Goal: Information Seeking & Learning: Check status

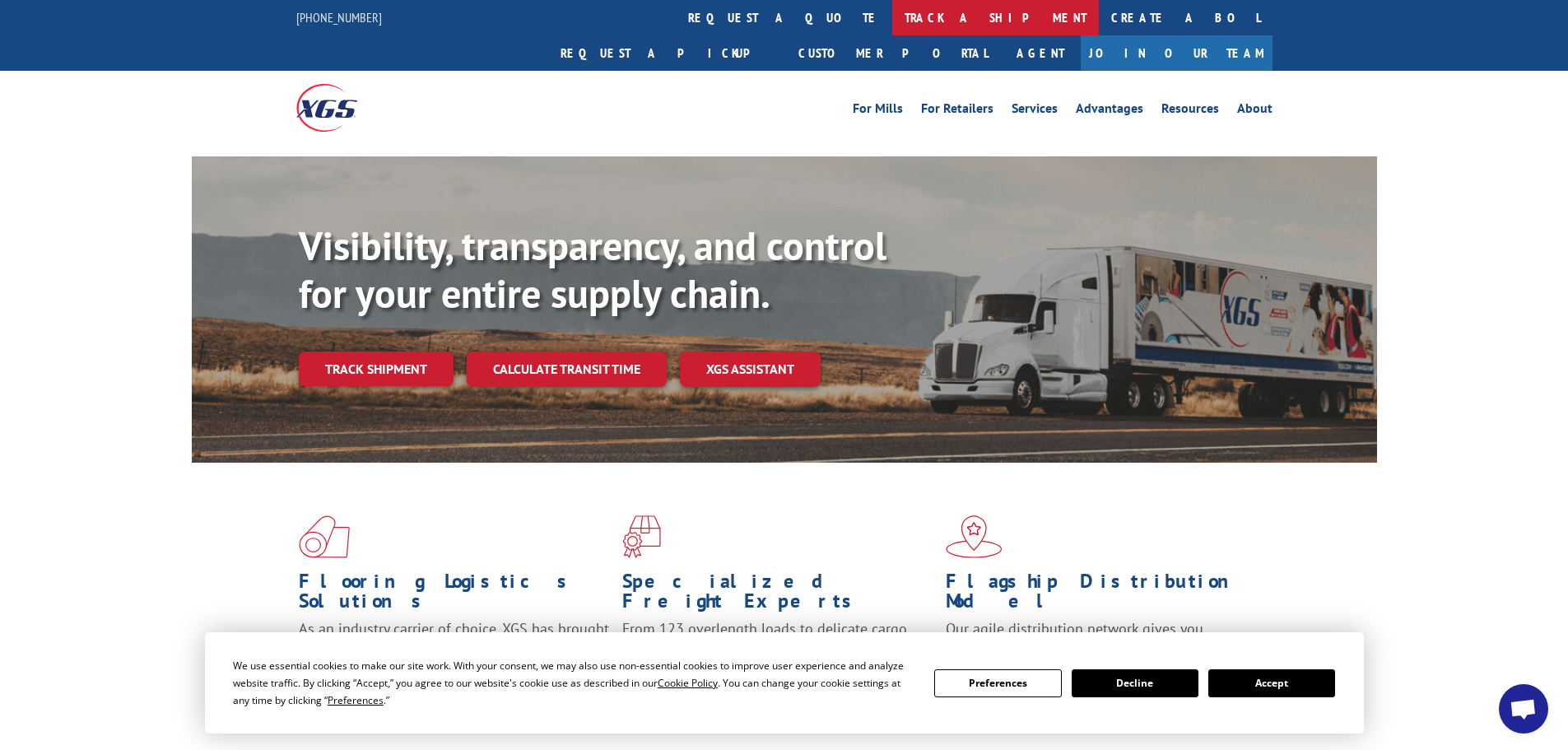
click at [892, 16] on link "track a shipment" at bounding box center [996, 17] width 207 height 35
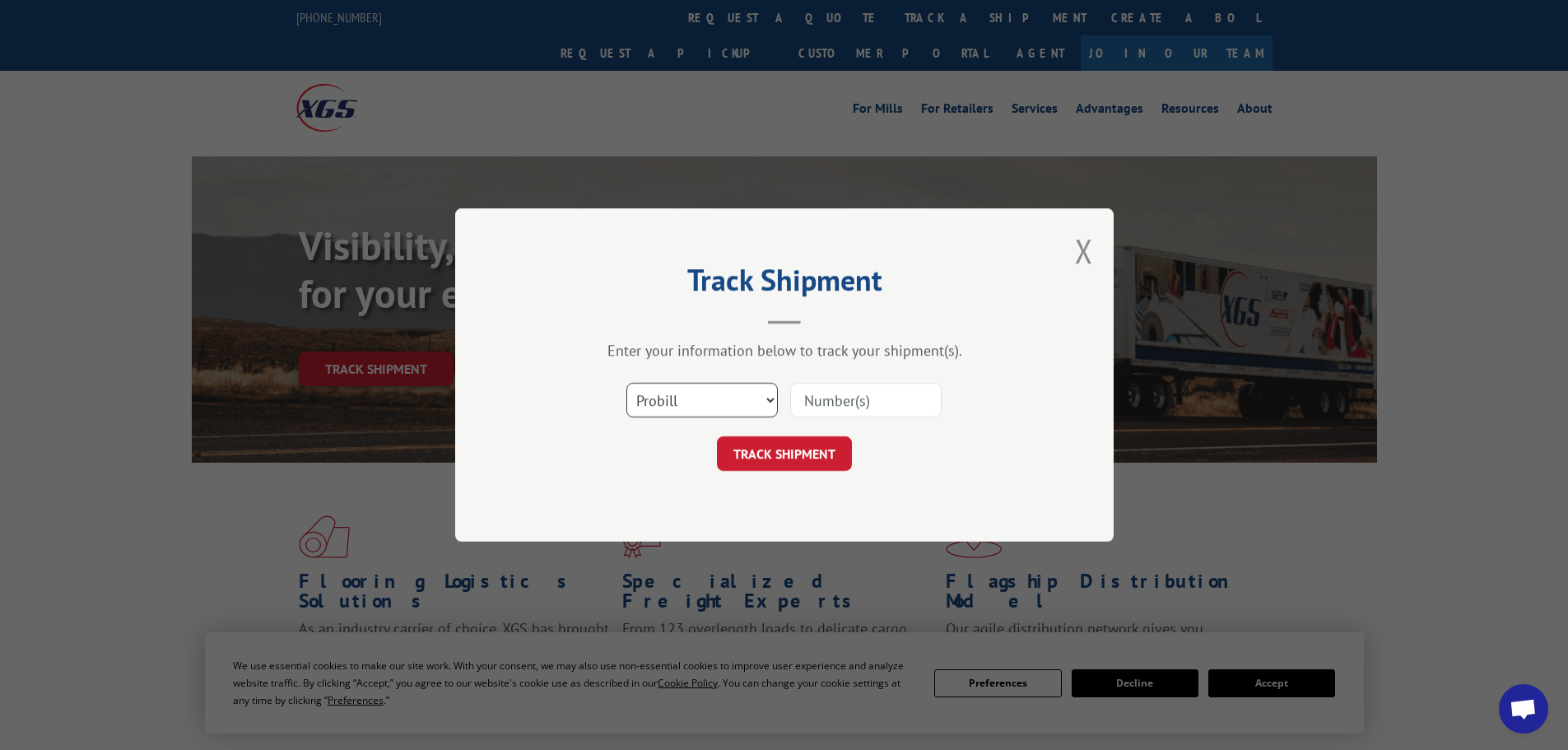
click at [682, 409] on select "Select category... Probill BOL PO" at bounding box center [703, 400] width 152 height 34
select select "bol"
click at [627, 383] on select "Select category... Probill BOL PO" at bounding box center [703, 400] width 152 height 34
click at [837, 397] on input at bounding box center [866, 400] width 152 height 34
paste input "5199321"
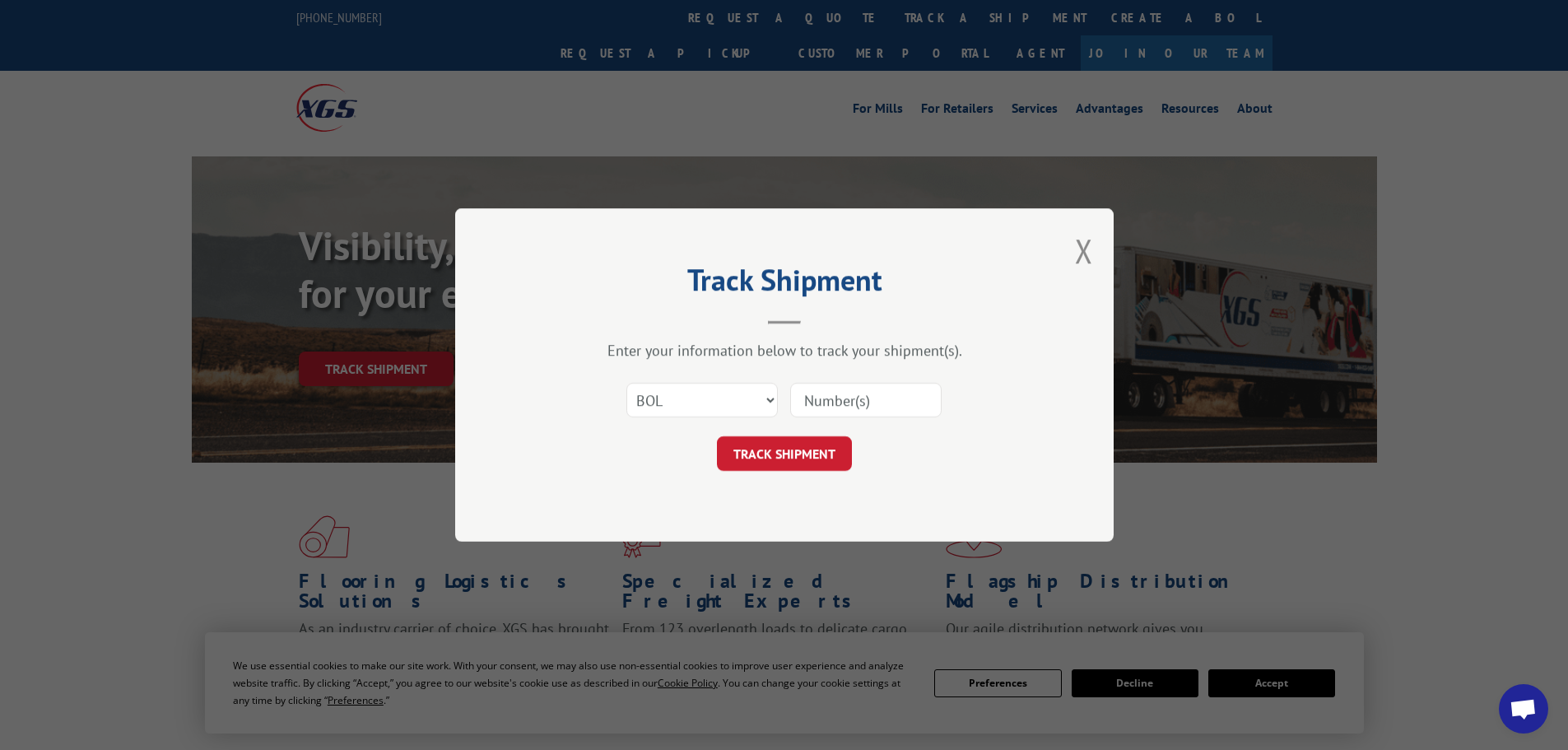
type input "5199321"
click button "TRACK SHIPMENT" at bounding box center [784, 453] width 135 height 34
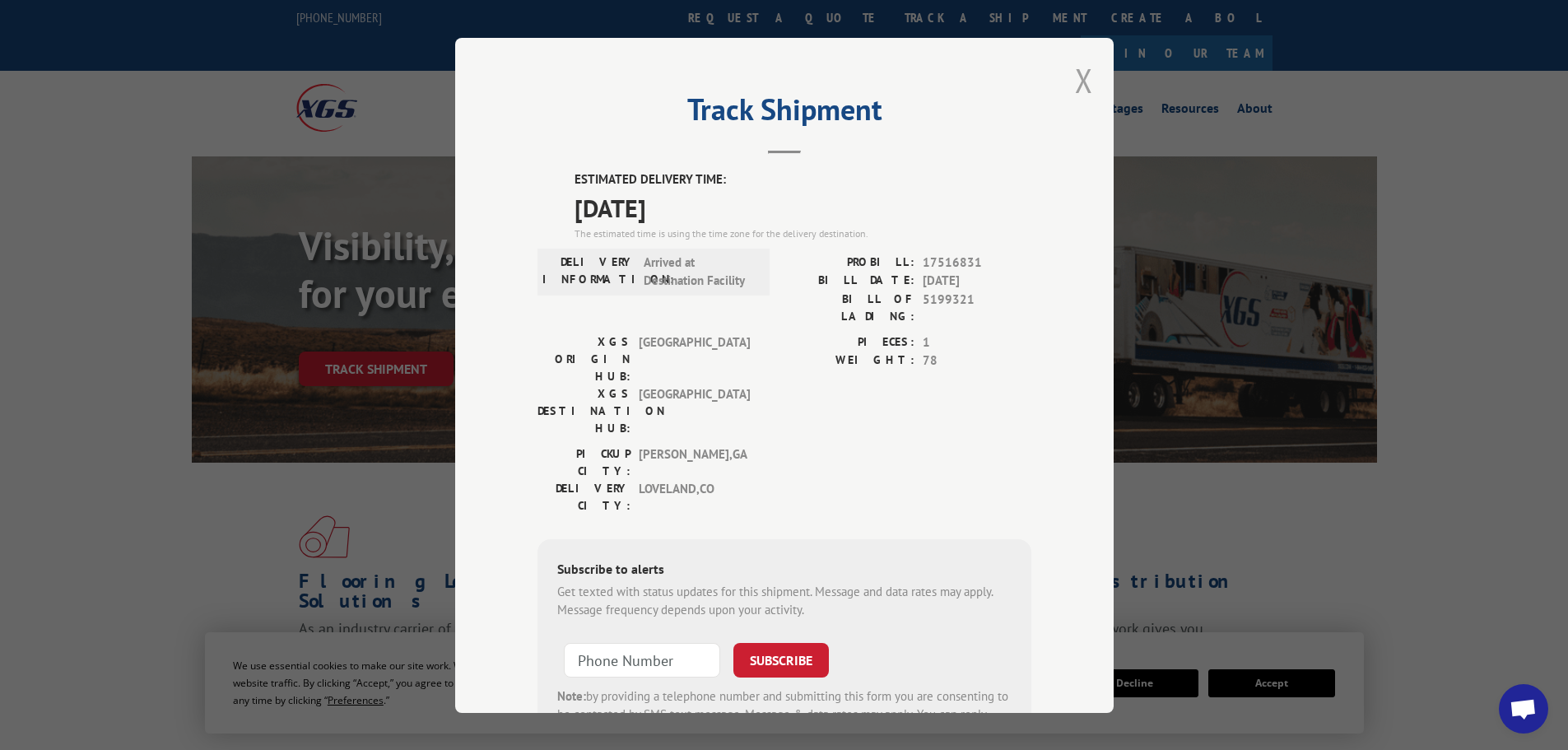
click at [1075, 88] on button "Close modal" at bounding box center [1084, 80] width 18 height 44
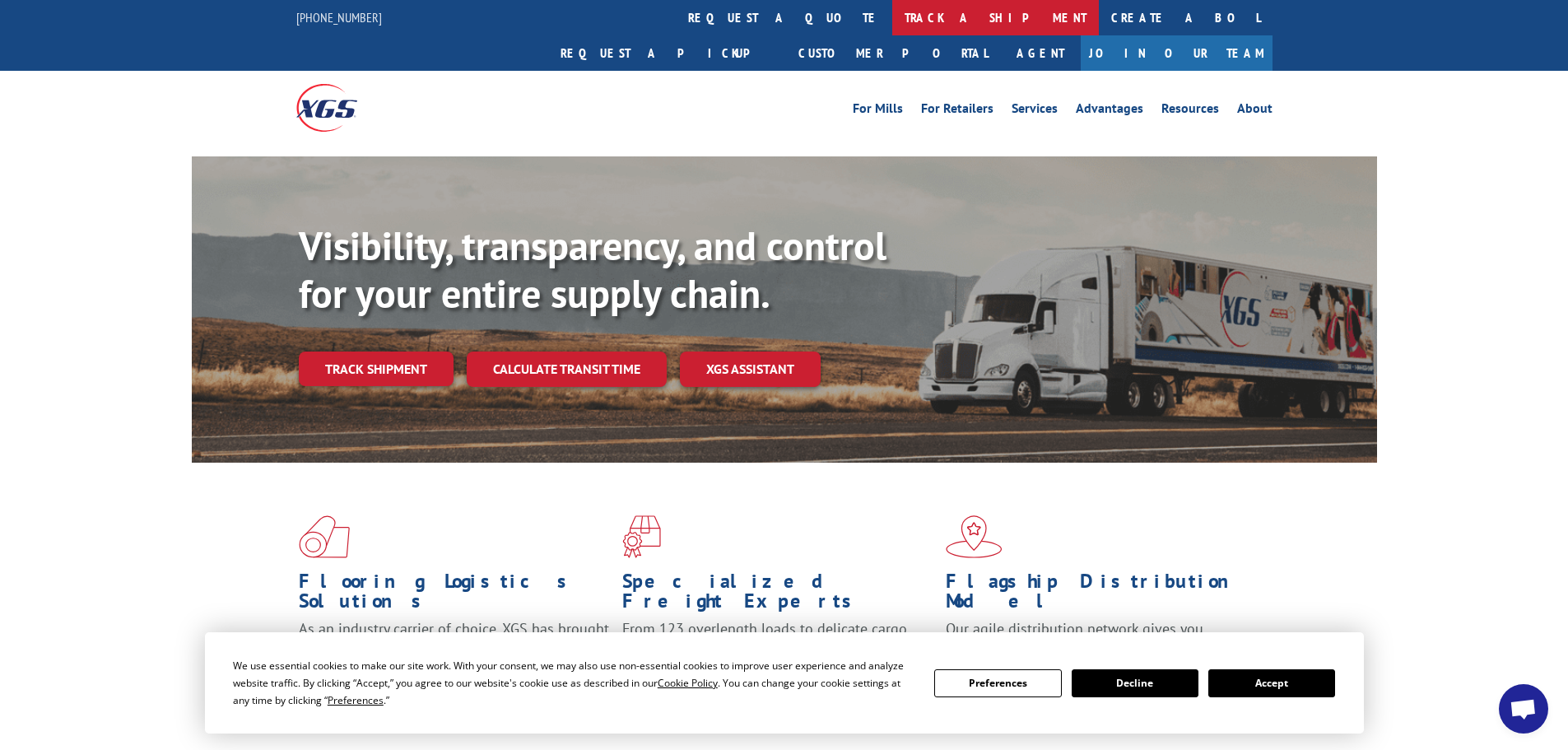
click at [892, 15] on link "track a shipment" at bounding box center [996, 17] width 207 height 35
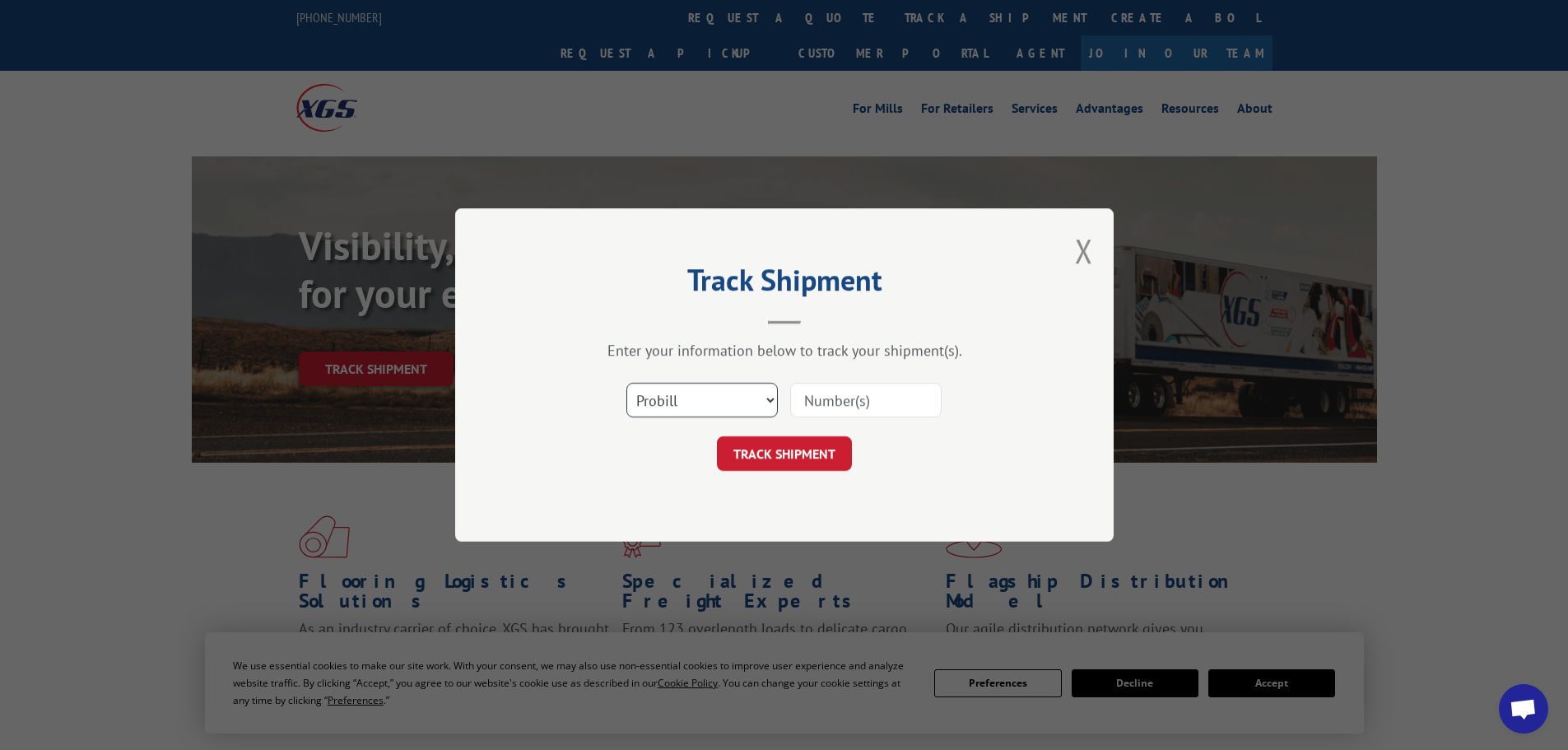
click at [663, 397] on select "Select category... Probill BOL PO" at bounding box center [703, 400] width 152 height 34
select select "bol"
click at [627, 383] on select "Select category... Probill BOL PO" at bounding box center [703, 400] width 152 height 34
click at [846, 397] on input at bounding box center [866, 400] width 152 height 34
paste input "6017566"
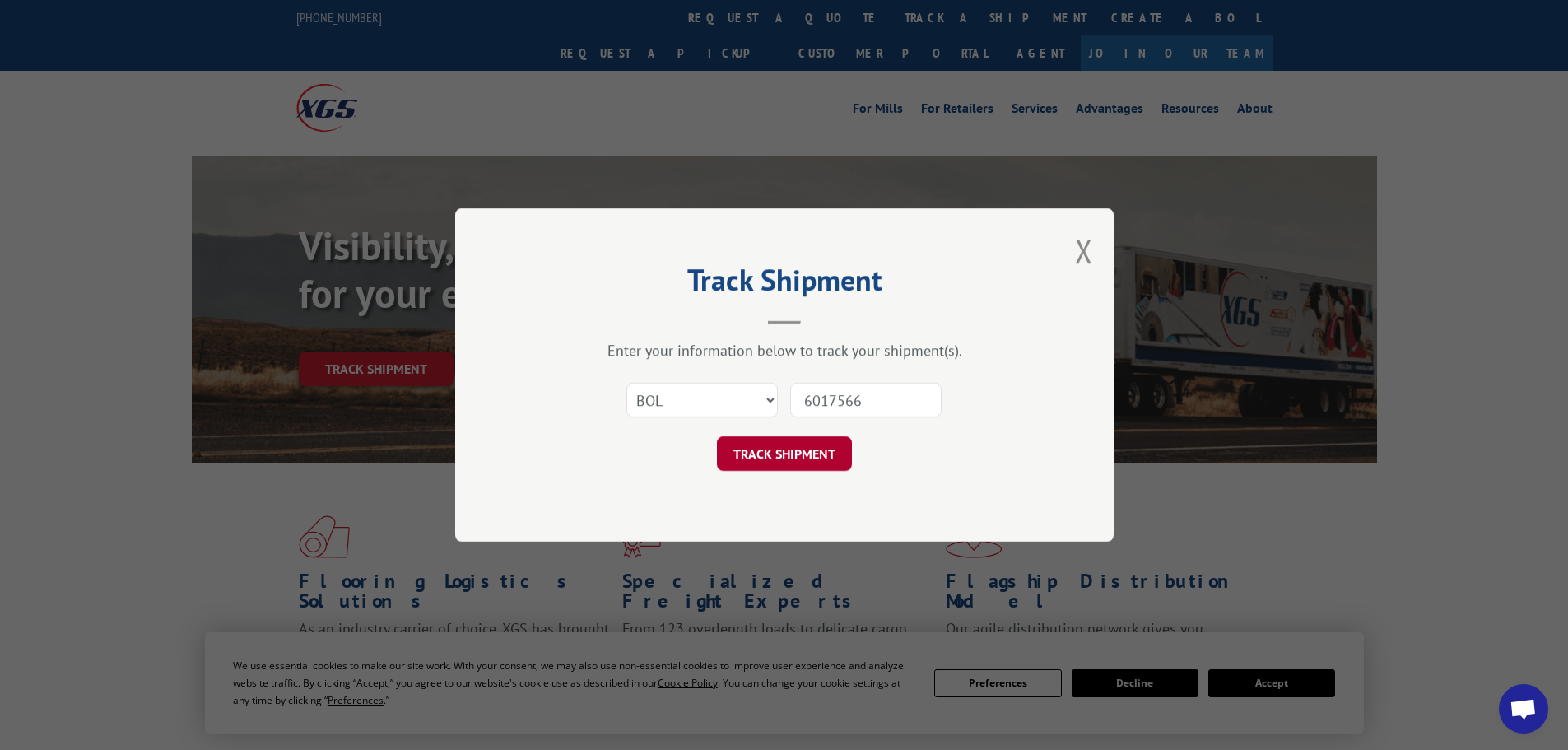
type input "6017566"
click at [806, 450] on button "TRACK SHIPMENT" at bounding box center [784, 453] width 135 height 34
